Goal: Find specific page/section: Find specific page/section

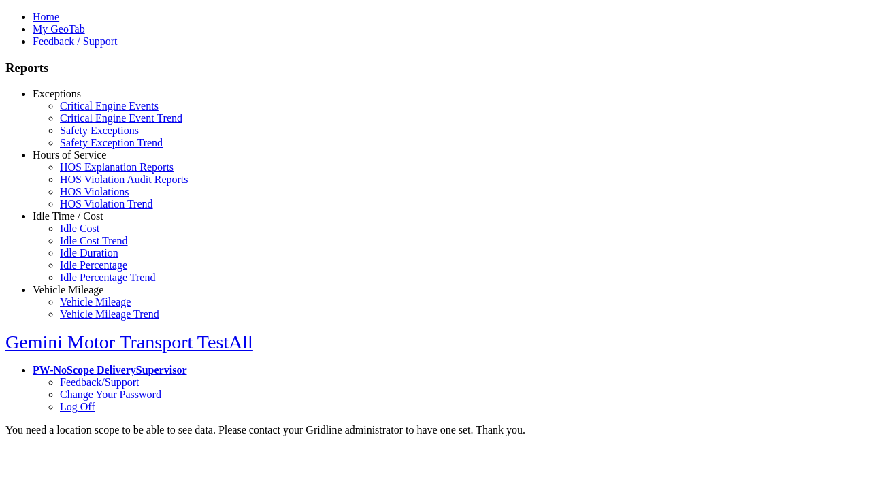
click at [78, 99] on link "Exceptions" at bounding box center [57, 94] width 48 height 12
click at [88, 136] on link "Safety Exceptions" at bounding box center [99, 131] width 79 height 12
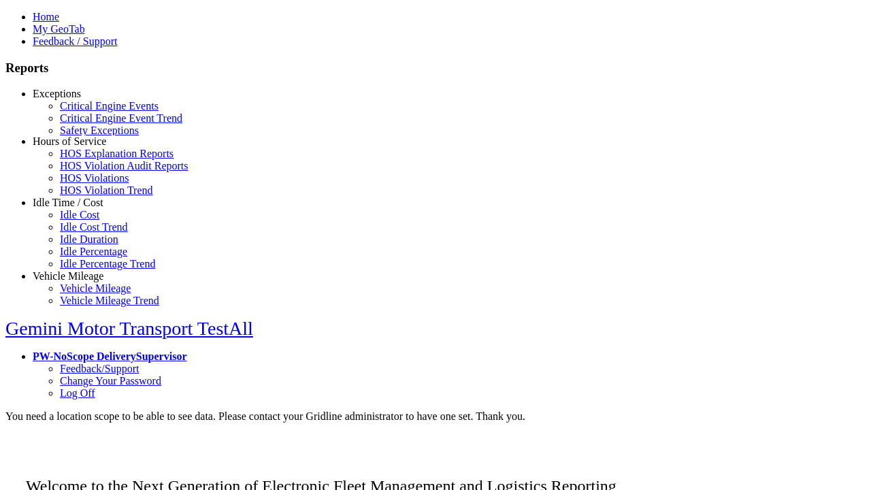
scroll to position [56, 0]
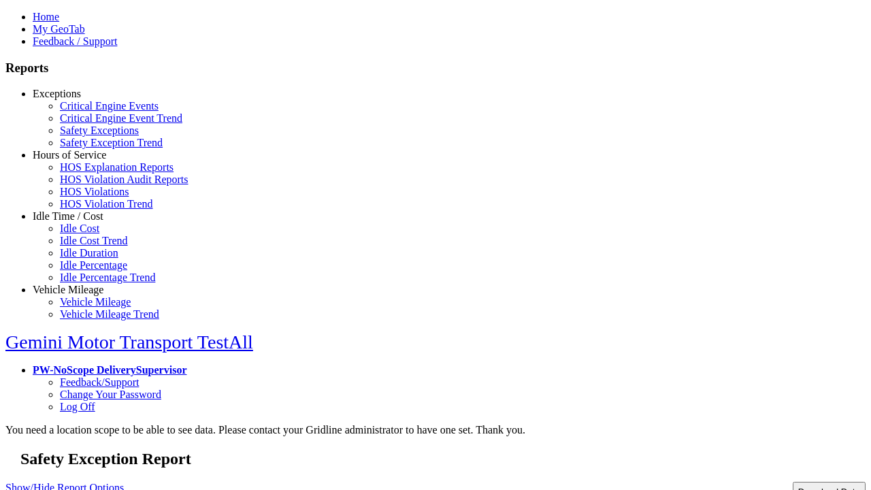
type input "*********"
